Goal: Transaction & Acquisition: Purchase product/service

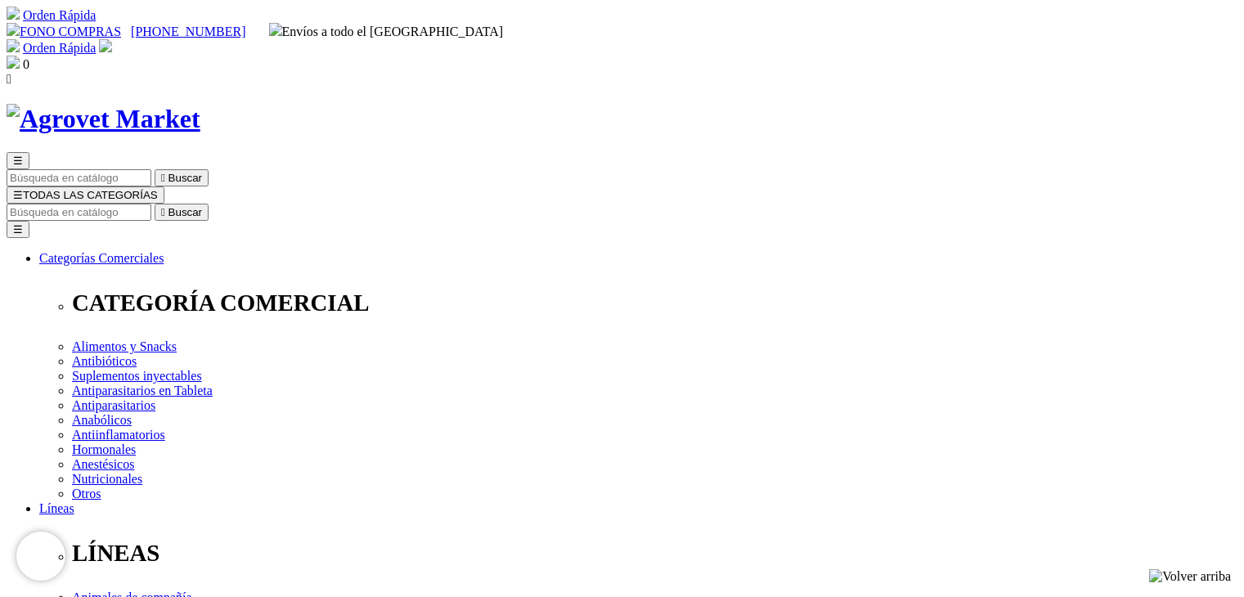
select select "182"
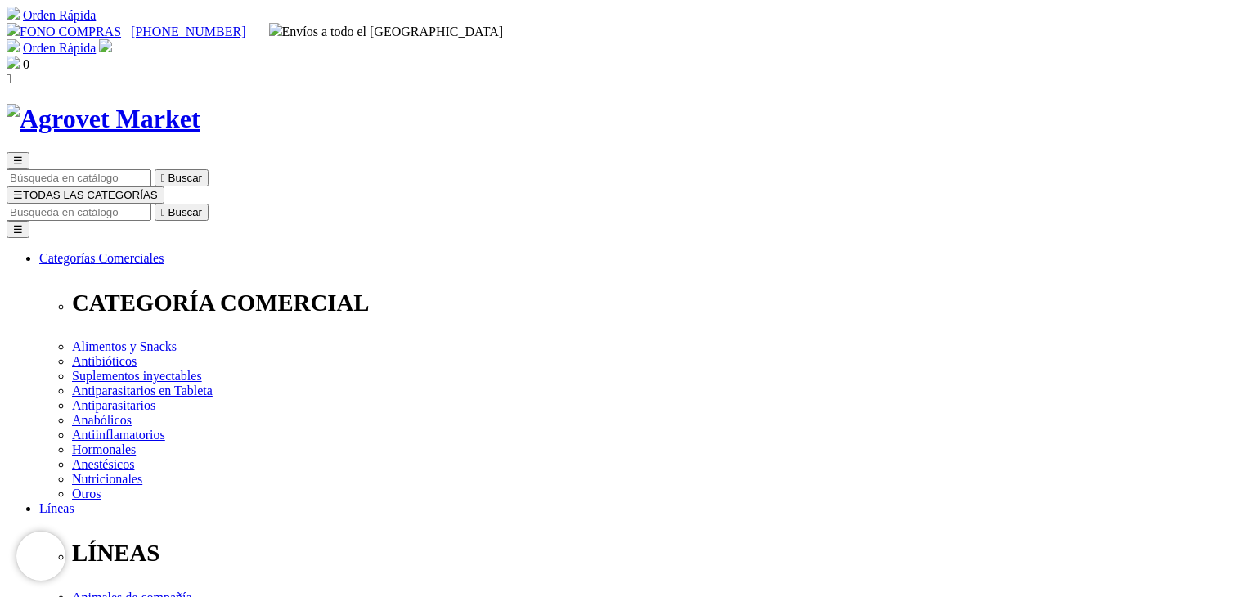
select select "182"
drag, startPoint x: 674, startPoint y: 63, endPoint x: 638, endPoint y: 82, distance: 40.6
click at [151, 204] on input "Buscar" at bounding box center [79, 212] width 145 height 17
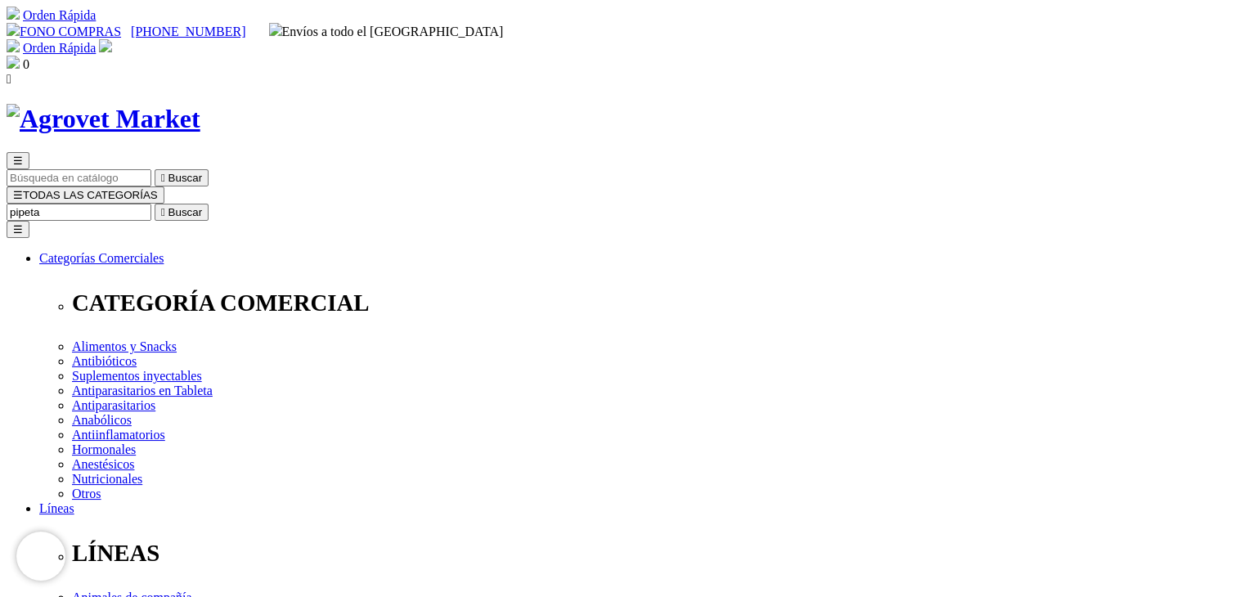
type input "pipeta"
click at [165, 206] on icon "" at bounding box center [163, 212] width 4 height 12
